Goal: Manage account settings

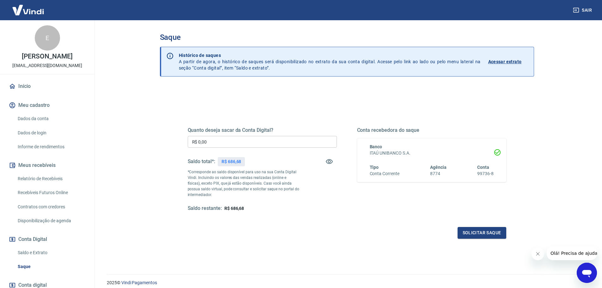
click at [26, 91] on link "Início" at bounding box center [47, 86] width 79 height 14
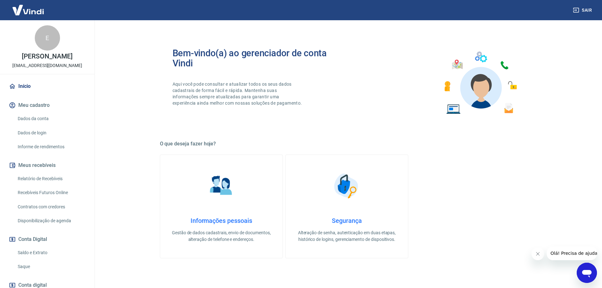
click at [15, 11] on img at bounding box center [28, 9] width 41 height 19
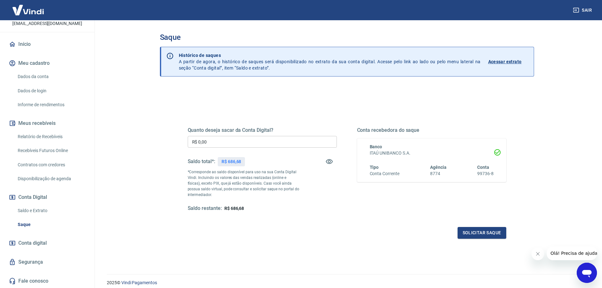
scroll to position [49, 0]
click at [37, 208] on link "Saldo e Extrato" at bounding box center [51, 210] width 72 height 13
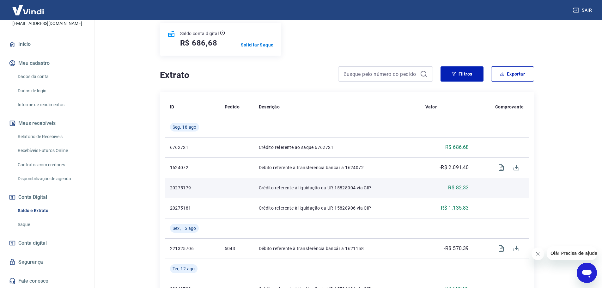
scroll to position [95, 0]
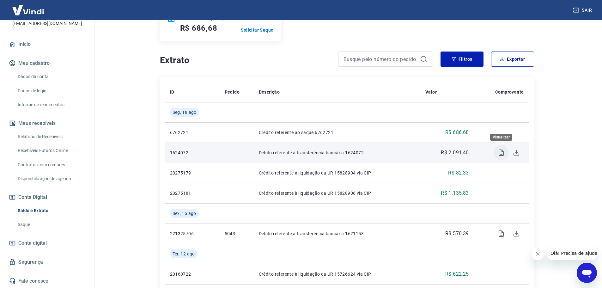
click at [502, 152] on icon "Visualizar" at bounding box center [501, 152] width 5 height 6
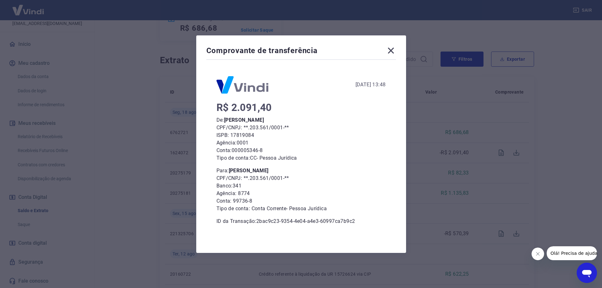
click at [392, 51] on icon at bounding box center [391, 50] width 6 height 6
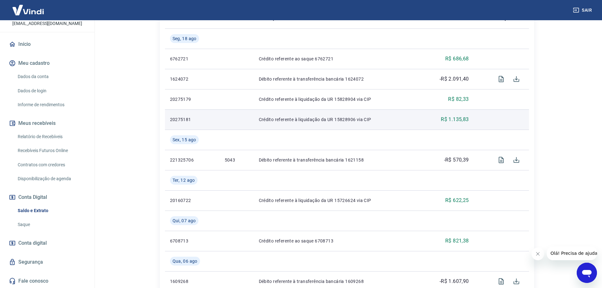
scroll to position [190, 0]
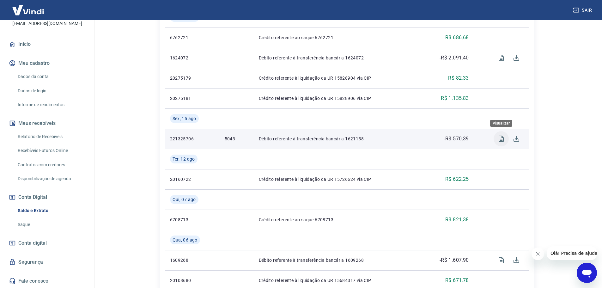
click at [499, 138] on icon "Visualizar" at bounding box center [501, 139] width 8 height 8
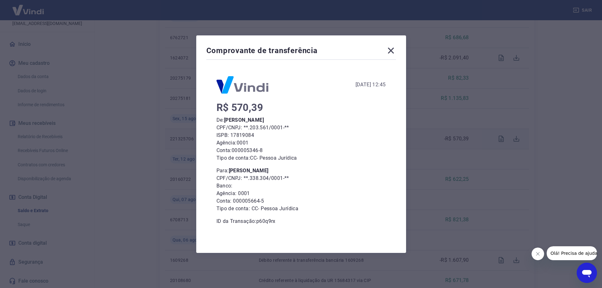
click at [391, 52] on icon at bounding box center [391, 51] width 10 height 10
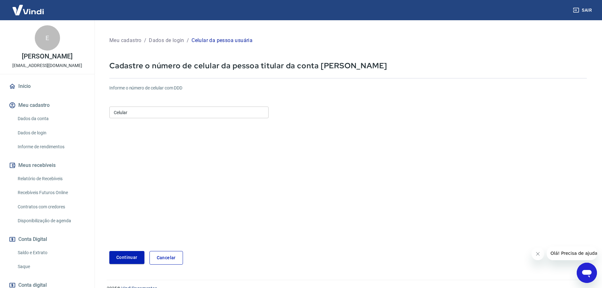
click at [157, 112] on input "Celular" at bounding box center [188, 112] width 159 height 12
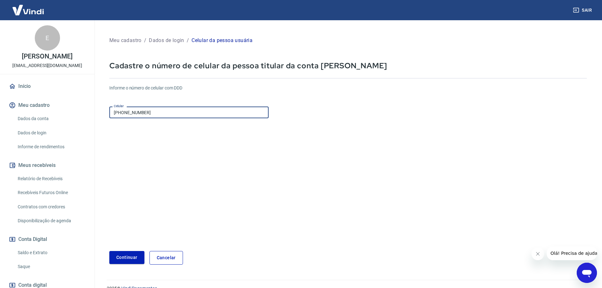
click at [157, 114] on input "[PHONE_NUMBER]" at bounding box center [188, 112] width 159 height 12
type input "(5"
click at [157, 114] on input "Celular" at bounding box center [188, 112] width 159 height 12
type input "[PHONE_NUMBER]"
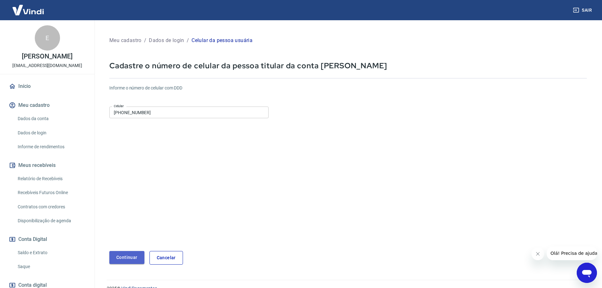
click at [135, 256] on button "Continuar" at bounding box center [126, 257] width 35 height 13
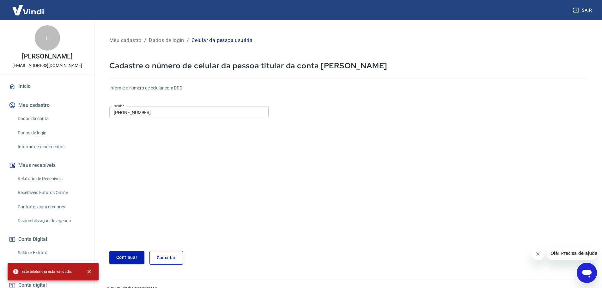
drag, startPoint x: 19, startPoint y: 10, endPoint x: 59, endPoint y: 38, distance: 48.6
click at [19, 10] on img at bounding box center [28, 9] width 41 height 19
